Goal: Task Accomplishment & Management: Manage account settings

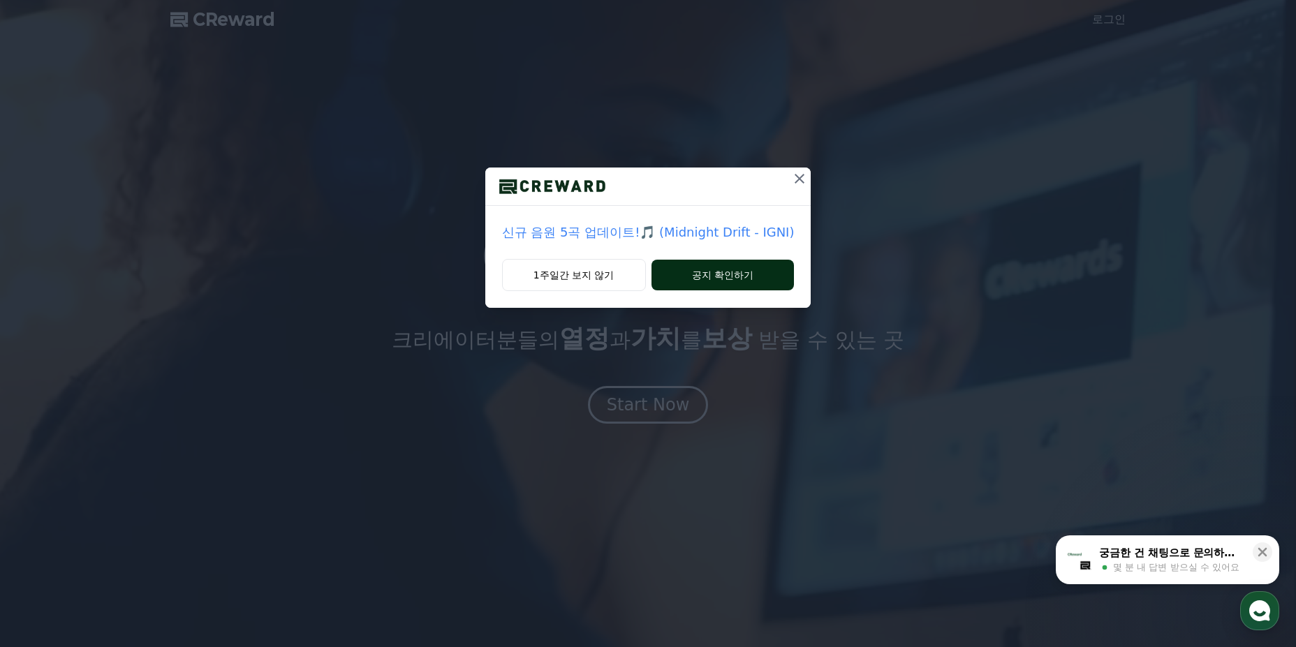
click at [696, 283] on button "공지 확인하기" at bounding box center [722, 275] width 143 height 31
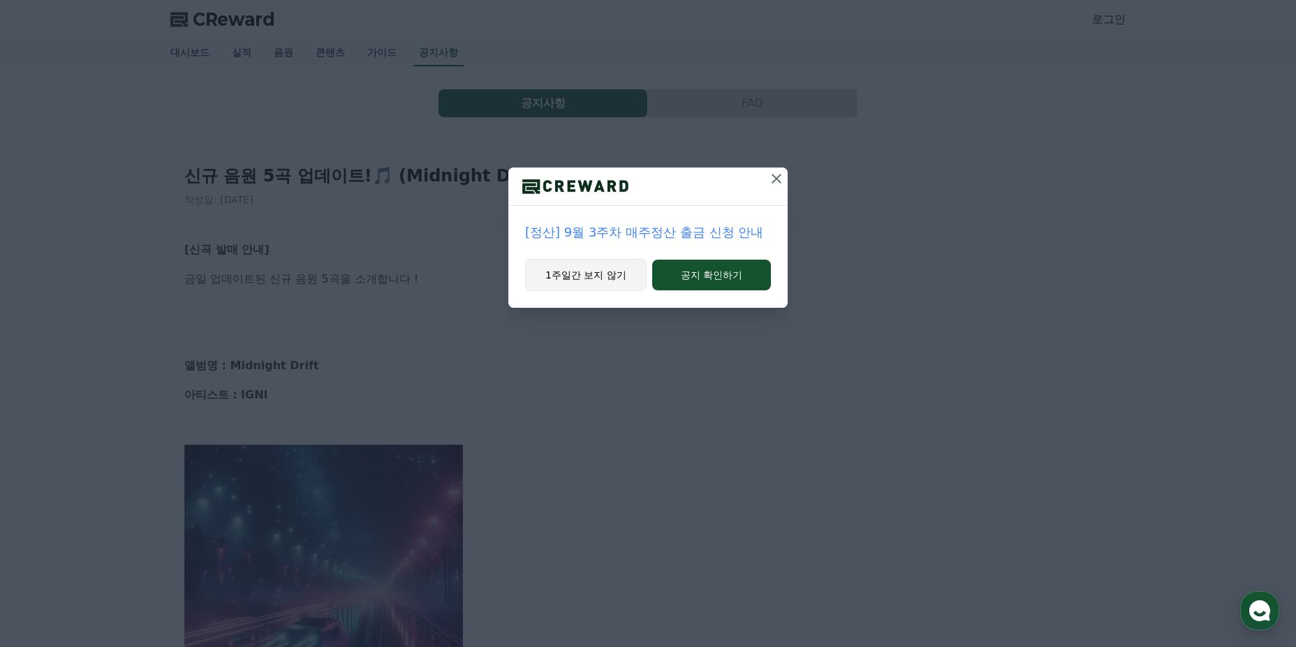
click at [602, 288] on button "1주일간 보지 않기" at bounding box center [585, 275] width 121 height 32
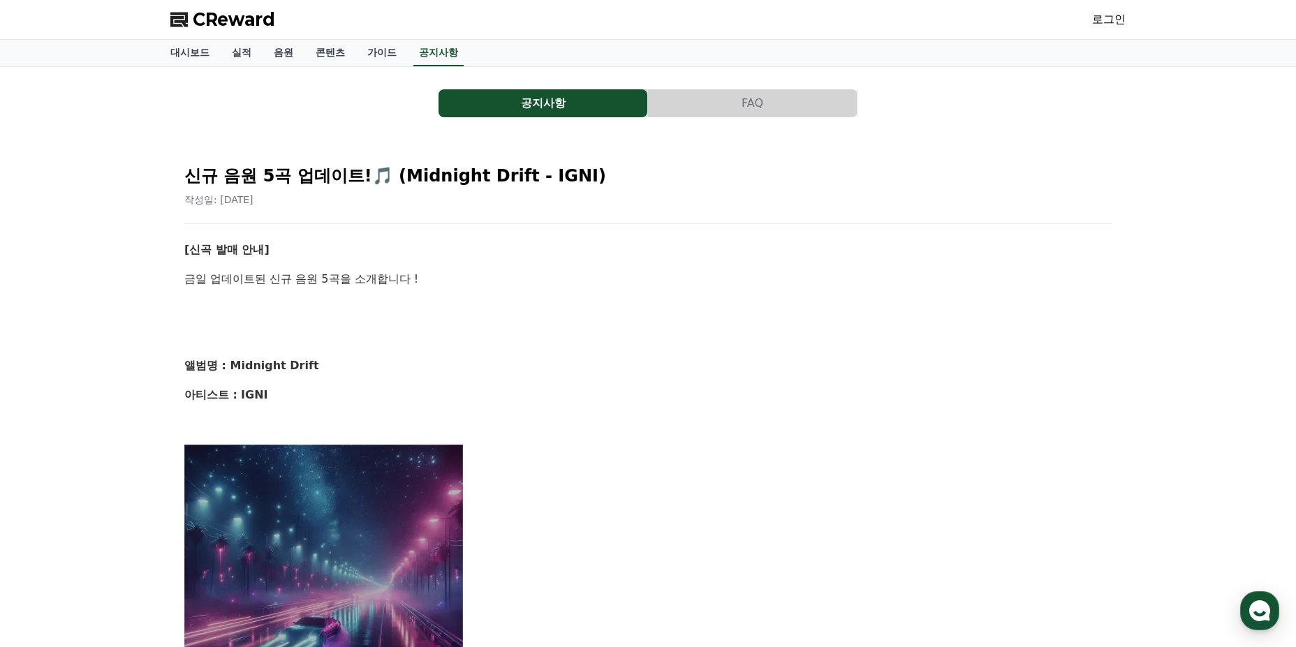
click at [1127, 22] on div "CReward 로그인" at bounding box center [647, 19] width 977 height 39
click at [1113, 21] on link "로그인" at bounding box center [1109, 19] width 34 height 17
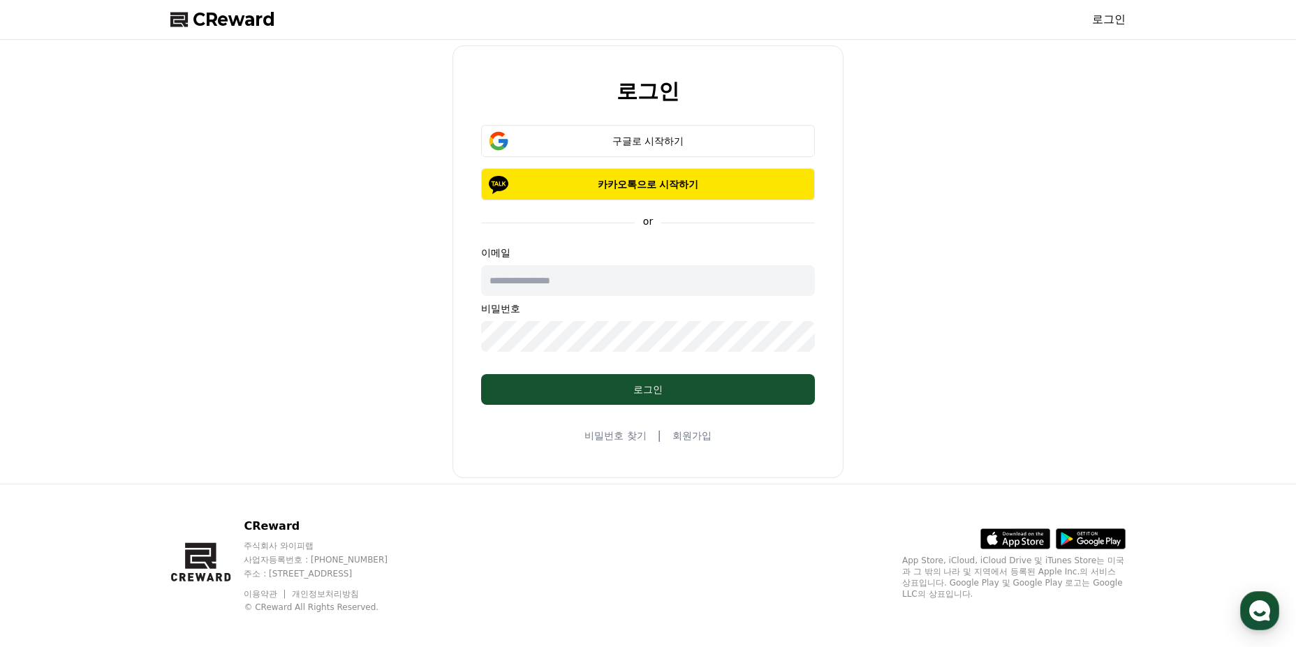
click at [578, 162] on div "구글로 시작하기 카카오톡으로 시작하기" at bounding box center [648, 162] width 334 height 75
drag, startPoint x: 1240, startPoint y: 0, endPoint x: 1108, endPoint y: 101, distance: 166.3
click at [1108, 101] on div "로그인 구글로 시작하기 카카오톡으로 시작하기 or 이메일 비밀번호 로그인 비밀번호 찾기 | 회원가입" at bounding box center [648, 261] width 966 height 433
